Goal: Navigation & Orientation: Find specific page/section

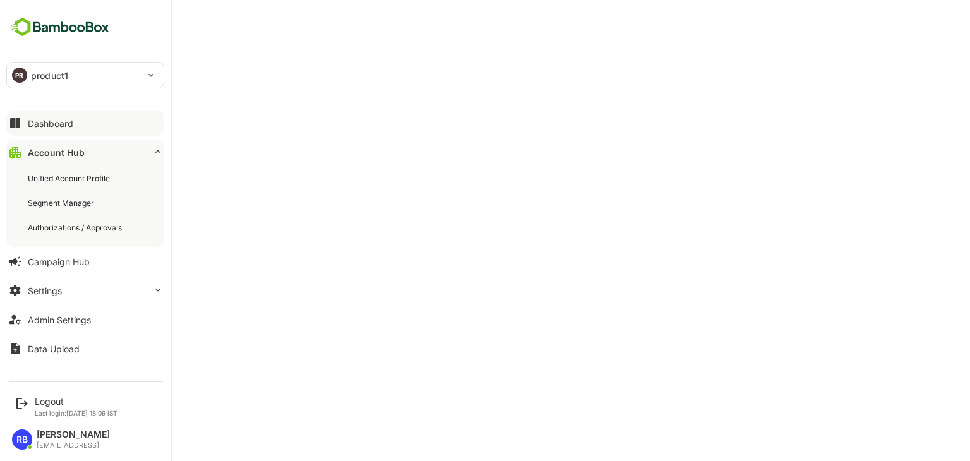
click at [91, 129] on button "Dashboard" at bounding box center [85, 122] width 158 height 25
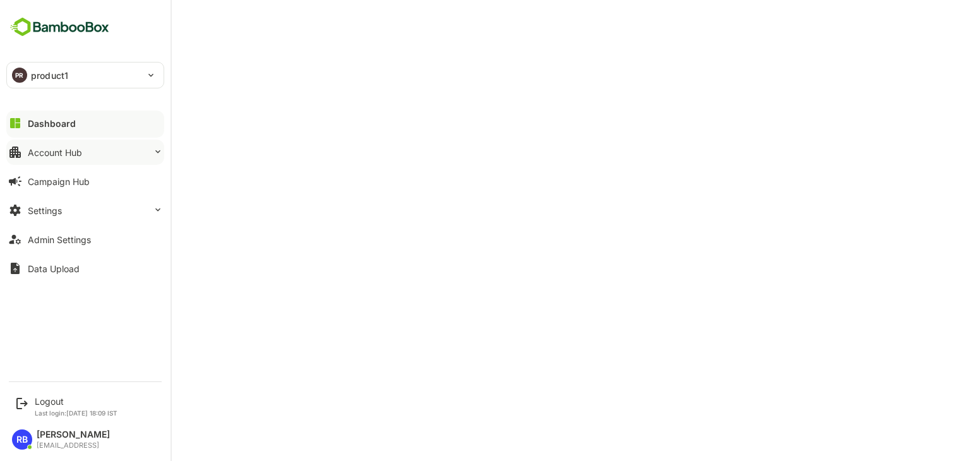
click at [88, 154] on button "Account Hub" at bounding box center [85, 152] width 158 height 25
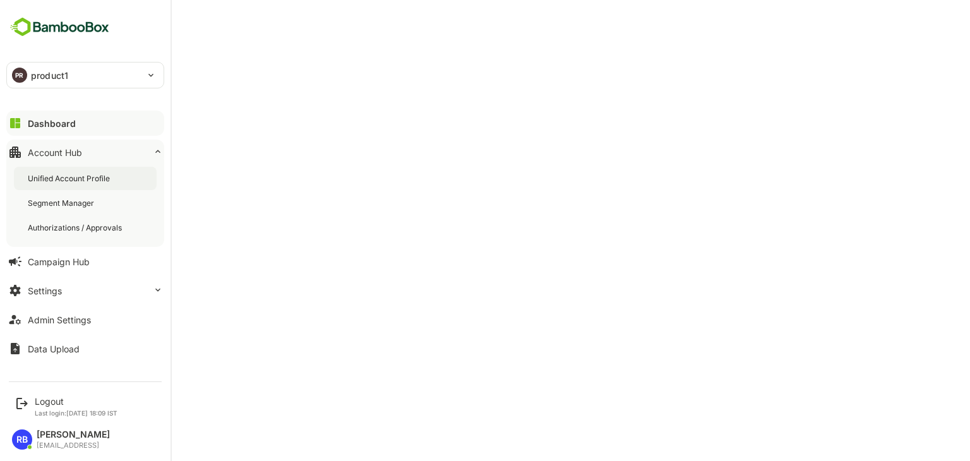
click at [88, 174] on div "Unified Account Profile" at bounding box center [70, 178] width 85 height 11
click at [76, 326] on button "Admin Settings" at bounding box center [85, 319] width 158 height 25
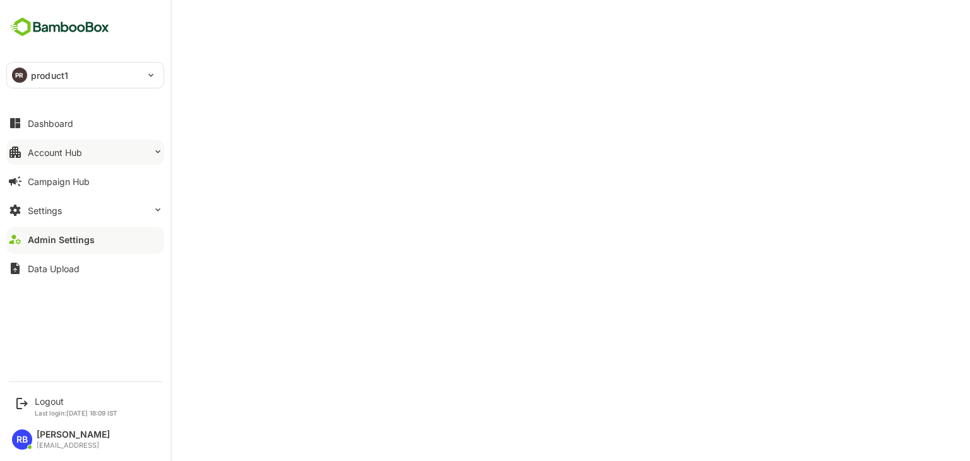
click at [81, 150] on div "Account Hub" at bounding box center [55, 152] width 54 height 11
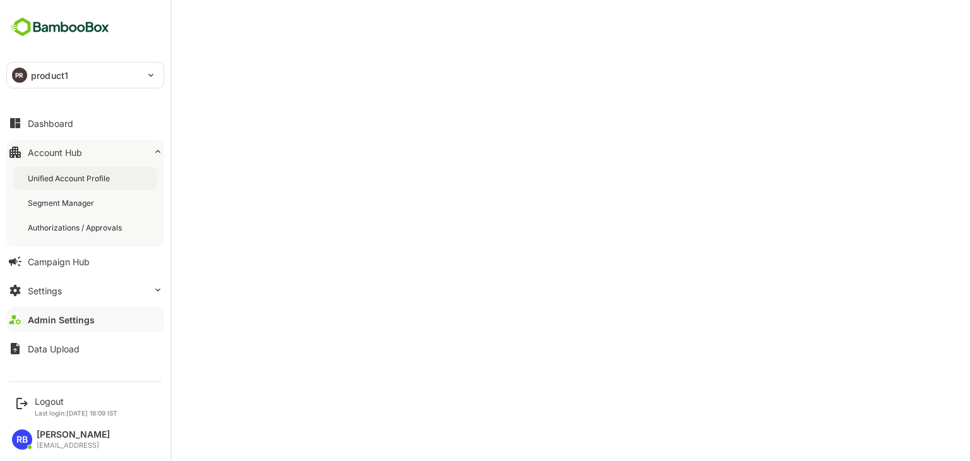
click at [84, 176] on div "Unified Account Profile" at bounding box center [70, 178] width 85 height 11
click at [66, 127] on div "Dashboard" at bounding box center [50, 123] width 45 height 11
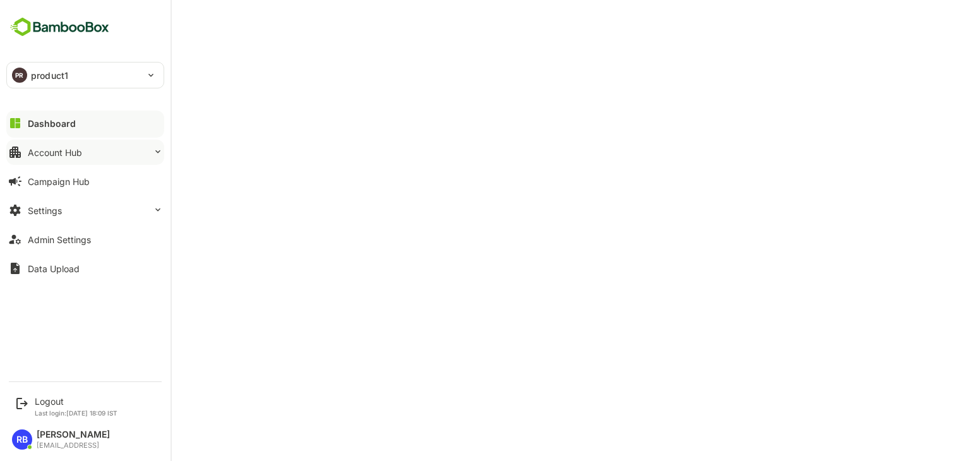
click at [93, 153] on button "Account Hub" at bounding box center [85, 152] width 158 height 25
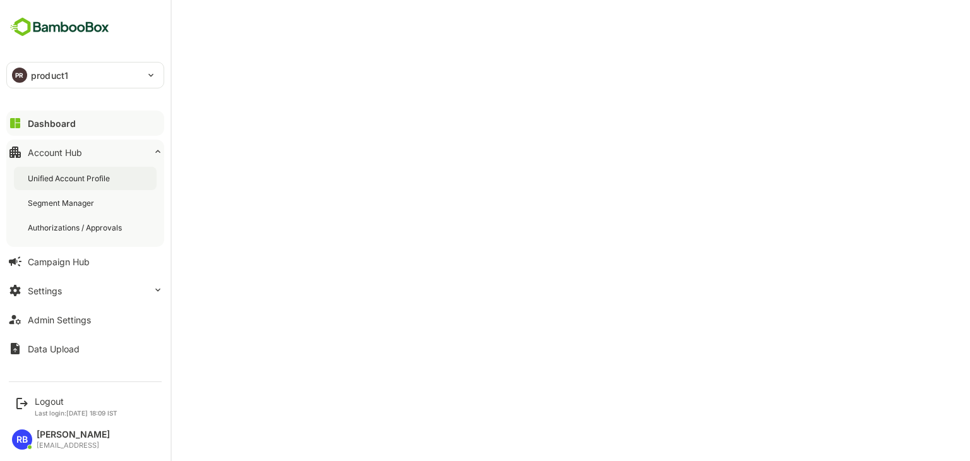
click at [91, 185] on div "Unified Account Profile" at bounding box center [85, 178] width 143 height 23
click at [68, 124] on div "Dashboard" at bounding box center [50, 123] width 45 height 11
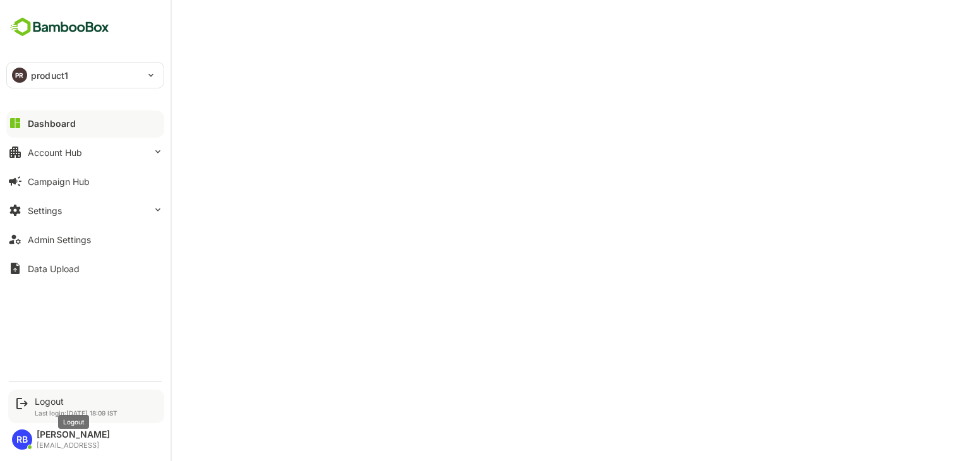
click at [58, 397] on div "Logout" at bounding box center [76, 401] width 83 height 11
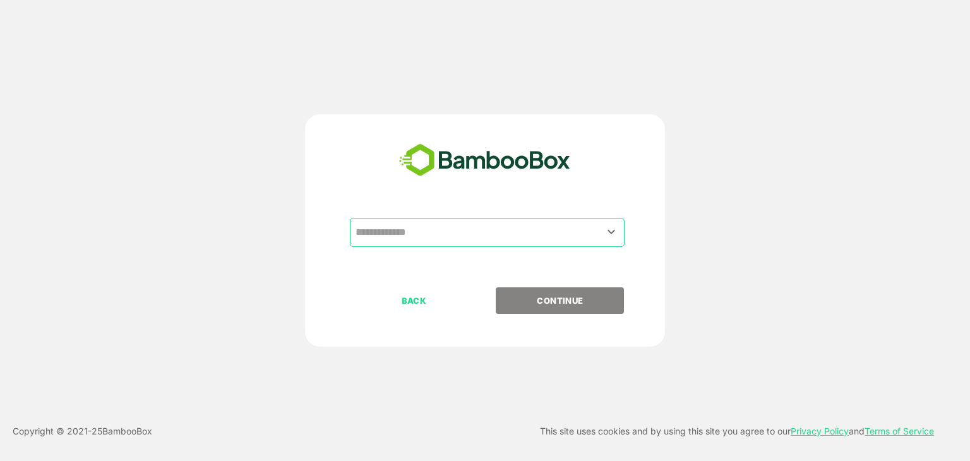
click at [457, 238] on input "text" at bounding box center [487, 232] width 270 height 24
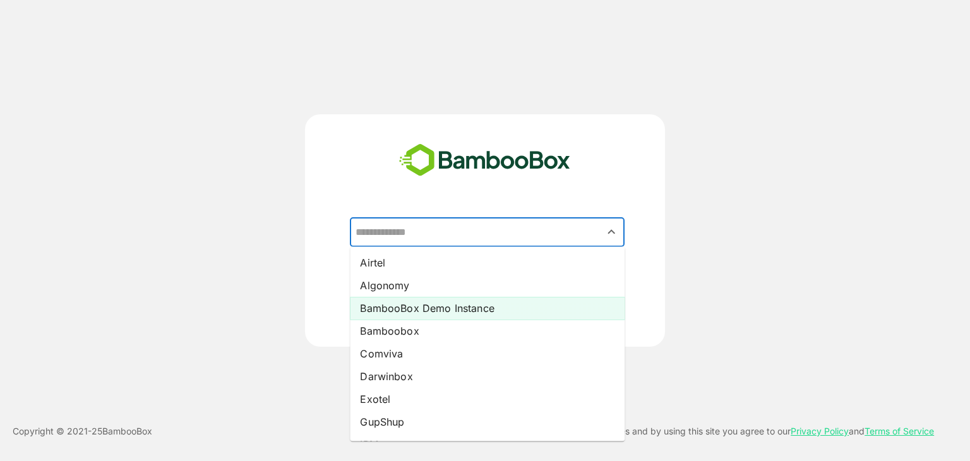
click at [428, 300] on li "BambooBox Demo Instance" at bounding box center [487, 308] width 275 height 23
type input "**********"
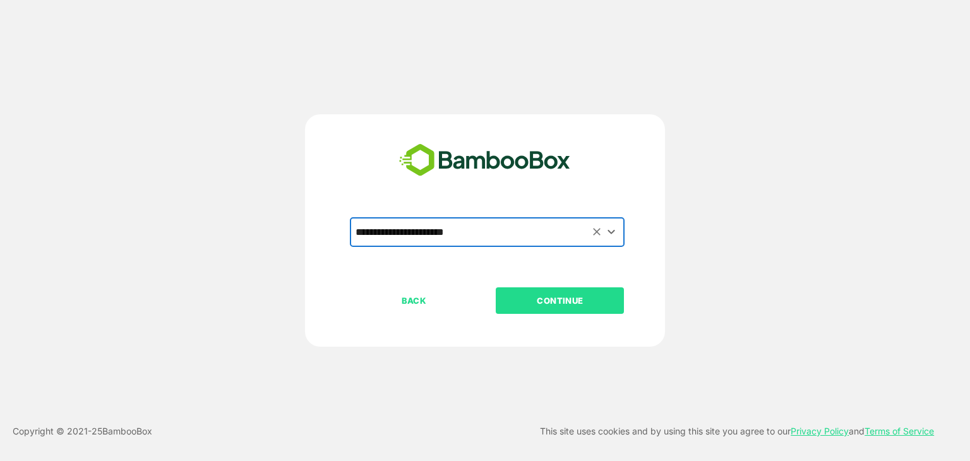
click at [546, 294] on p "CONTINUE" at bounding box center [560, 301] width 126 height 14
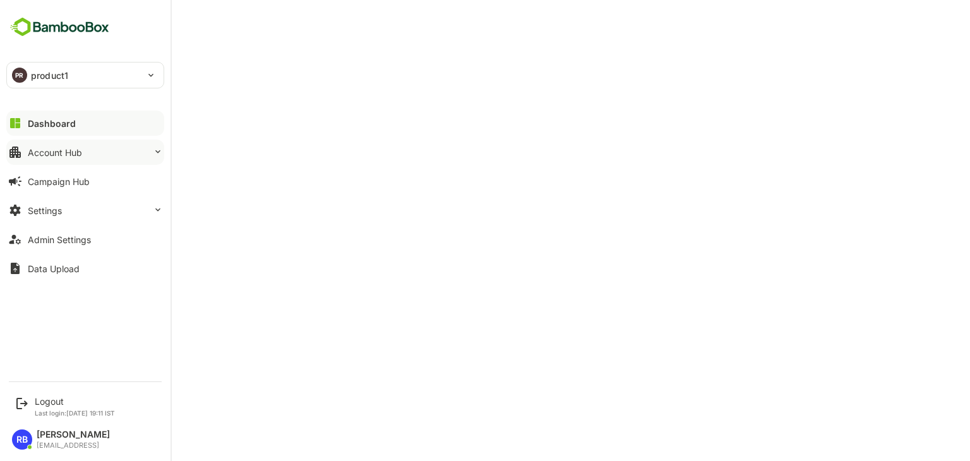
click at [61, 155] on div "Account Hub" at bounding box center [55, 152] width 54 height 11
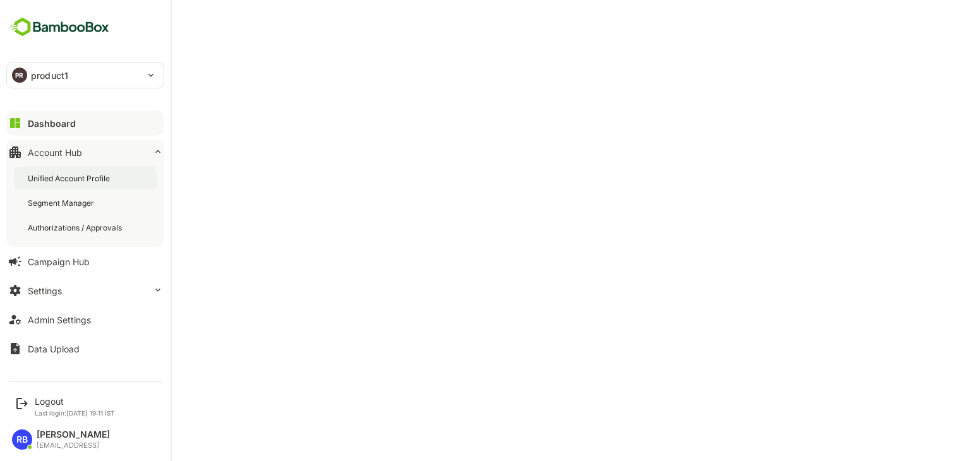
click at [63, 179] on div "Unified Account Profile" at bounding box center [70, 178] width 85 height 11
click at [20, 118] on icon at bounding box center [15, 123] width 15 height 15
